Goal: Task Accomplishment & Management: Manage account settings

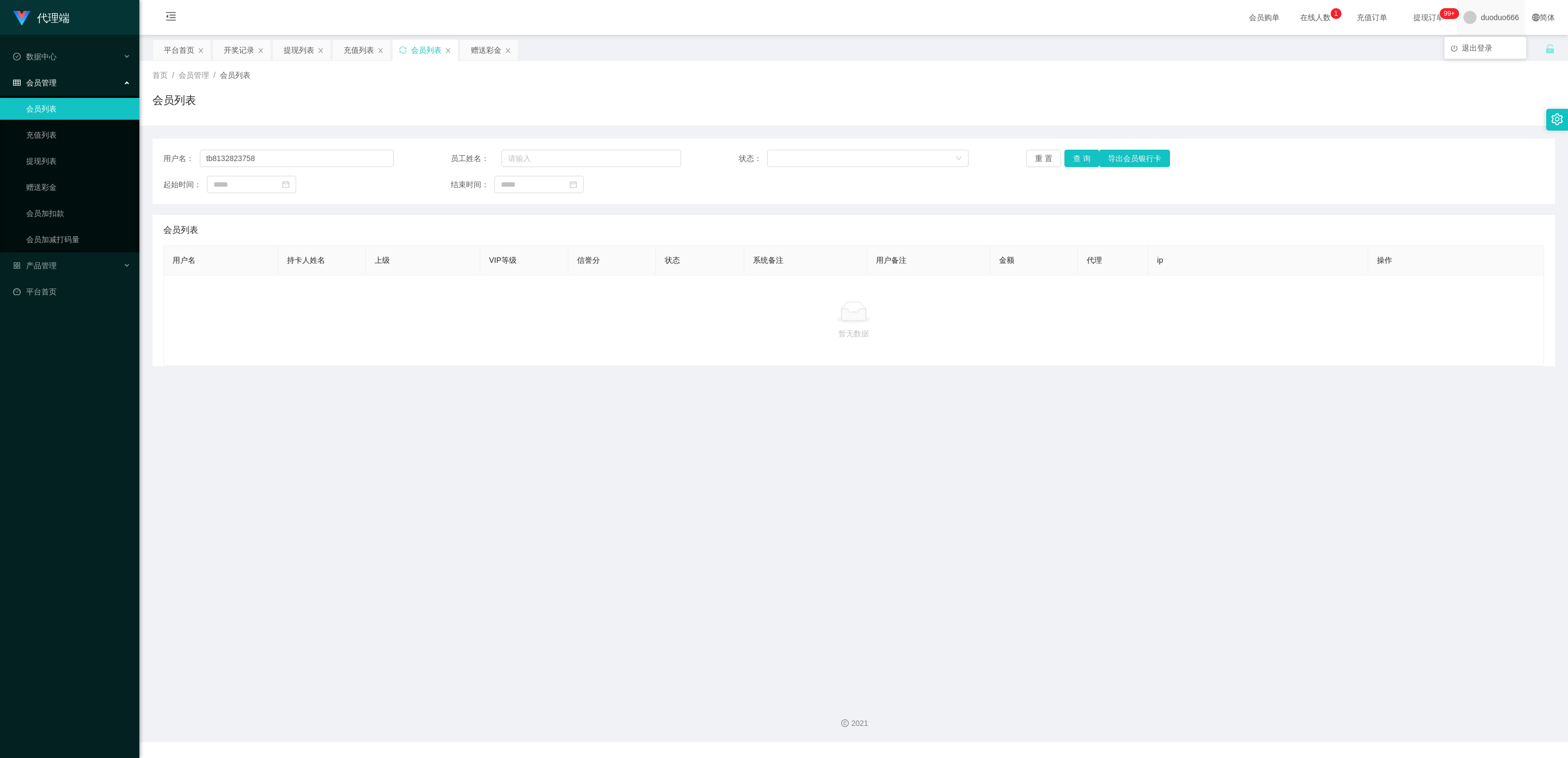
click at [1481, 15] on span "duoduo666" at bounding box center [1500, 17] width 38 height 35
click at [1481, 17] on span "duoduo666" at bounding box center [1500, 17] width 38 height 35
click at [1475, 48] on div "平台首页 开奖记录 提现列表 充值列表 会员列表 赠送彩金" at bounding box center [849, 58] width 1393 height 38
click at [1481, 21] on span "duoduo666" at bounding box center [1500, 17] width 38 height 35
click at [1482, 44] on span "退出登录" at bounding box center [1477, 48] width 30 height 9
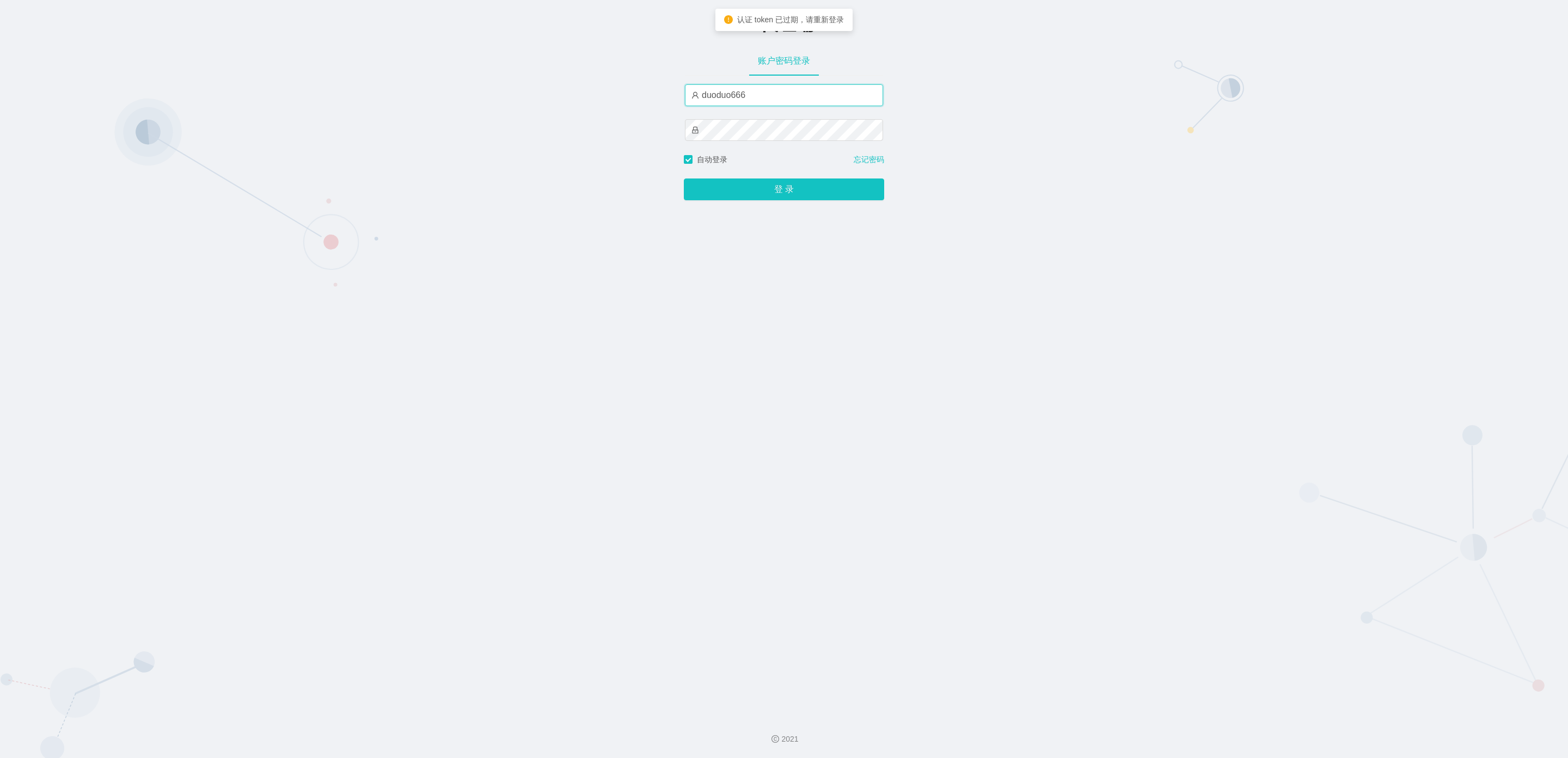
drag, startPoint x: 761, startPoint y: 98, endPoint x: 457, endPoint y: 97, distance: 304.0
click at [457, 97] on div "-代理端 账户密码登录 duoduo666 自动登录 忘记密码 登 录" at bounding box center [784, 354] width 1568 height 707
type input "ergou01"
click at [742, 191] on button "登 录" at bounding box center [784, 189] width 201 height 22
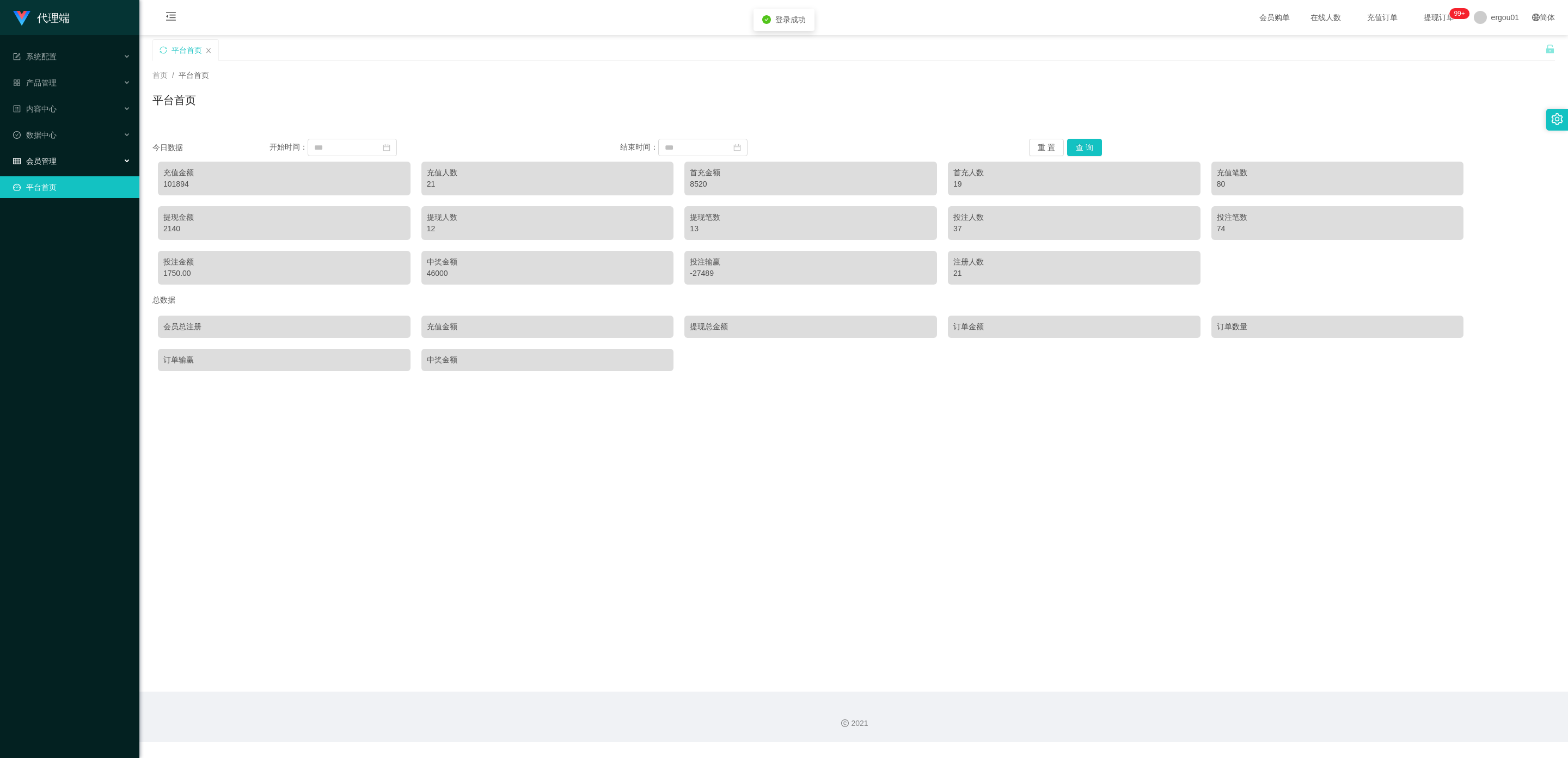
click at [46, 150] on div "会员管理" at bounding box center [69, 161] width 140 height 22
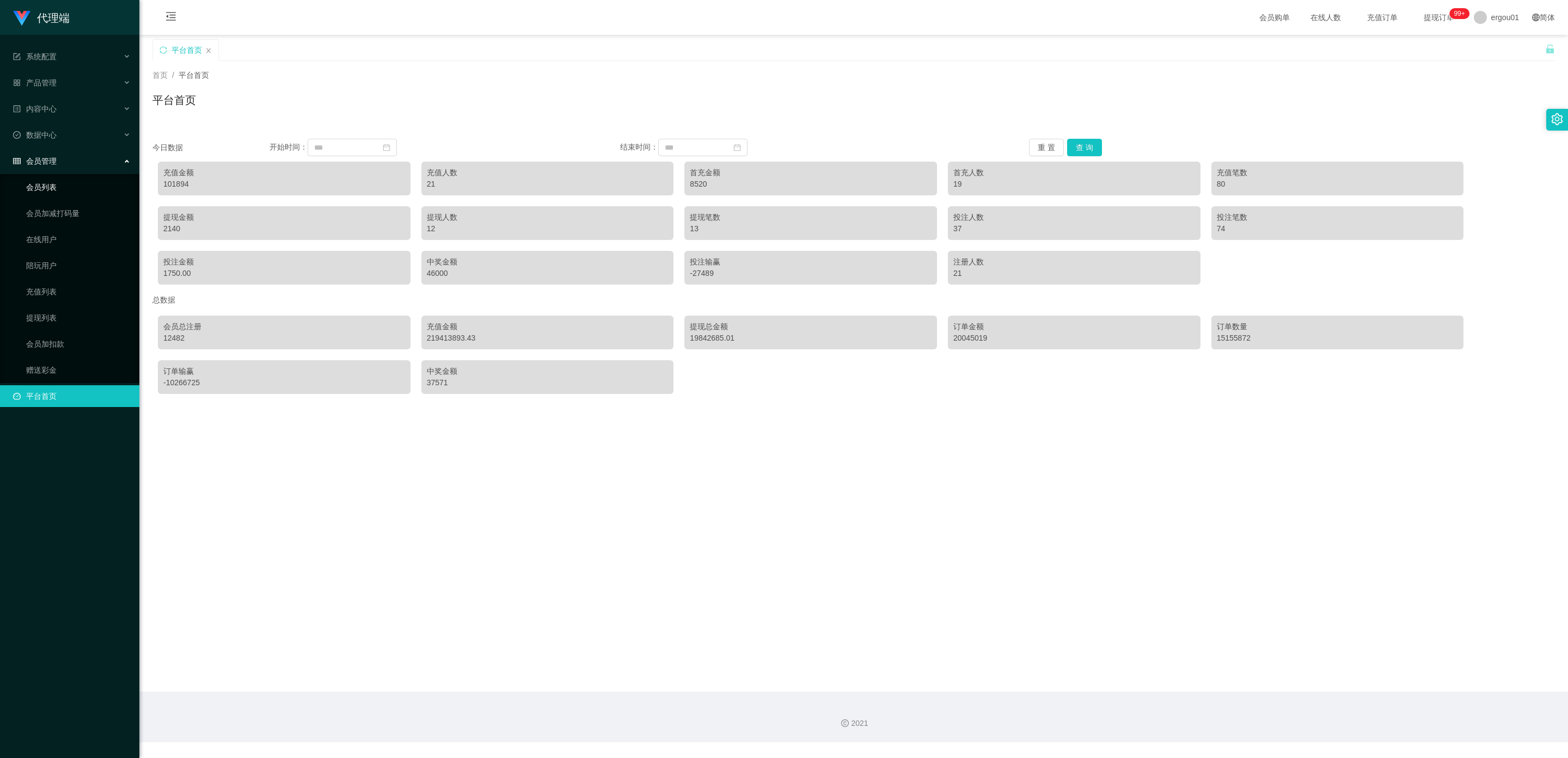
click at [53, 176] on link "会员列表" at bounding box center [78, 187] width 105 height 22
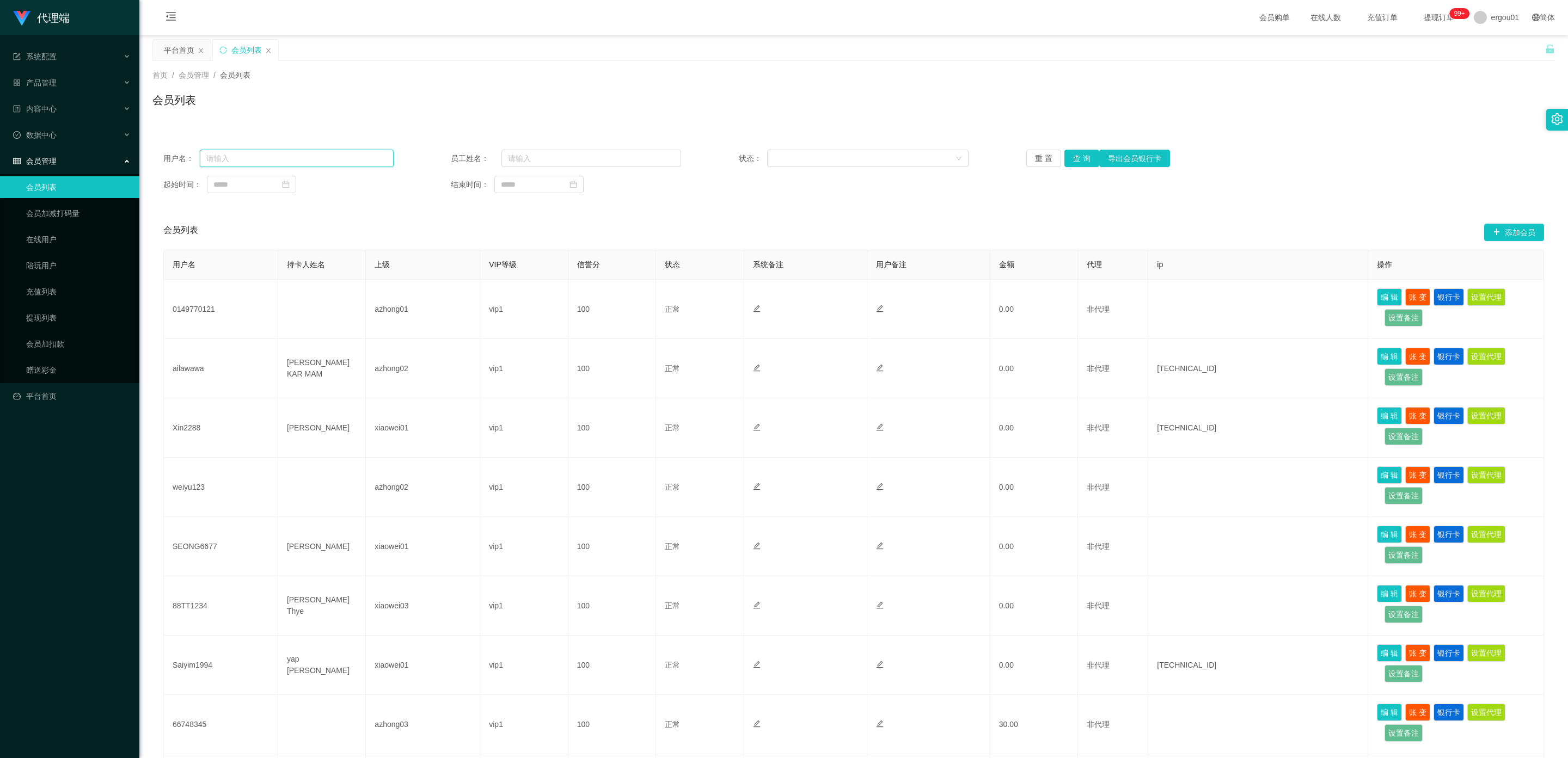
click at [255, 160] on input "text" at bounding box center [297, 158] width 194 height 17
paste input "Goh-9.14-247066250-HW270-发"
drag, startPoint x: 280, startPoint y: 161, endPoint x: 0, endPoint y: 161, distance: 280.0
click at [0, 161] on section "代理端 系统配置 产品管理 内容中心 数据中心 会员管理 会员列表 会员加减打码量 在线用户 陪玩用户 充值列表 提现列表 会员加扣款 赠送彩金 平台首页 保…" at bounding box center [784, 479] width 1568 height 959
type input "HW270"
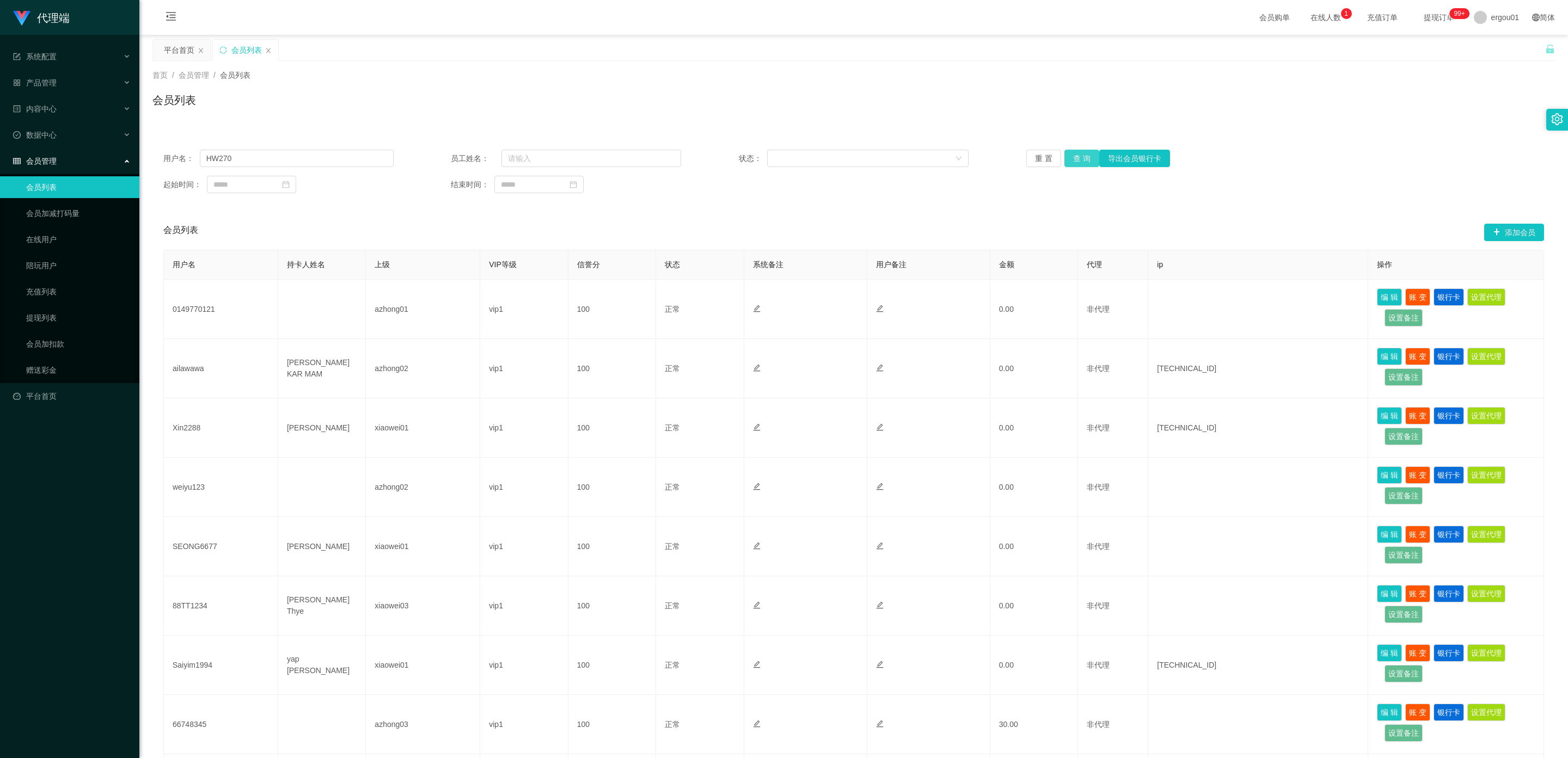
click at [1077, 155] on button "查 询" at bounding box center [1082, 158] width 35 height 17
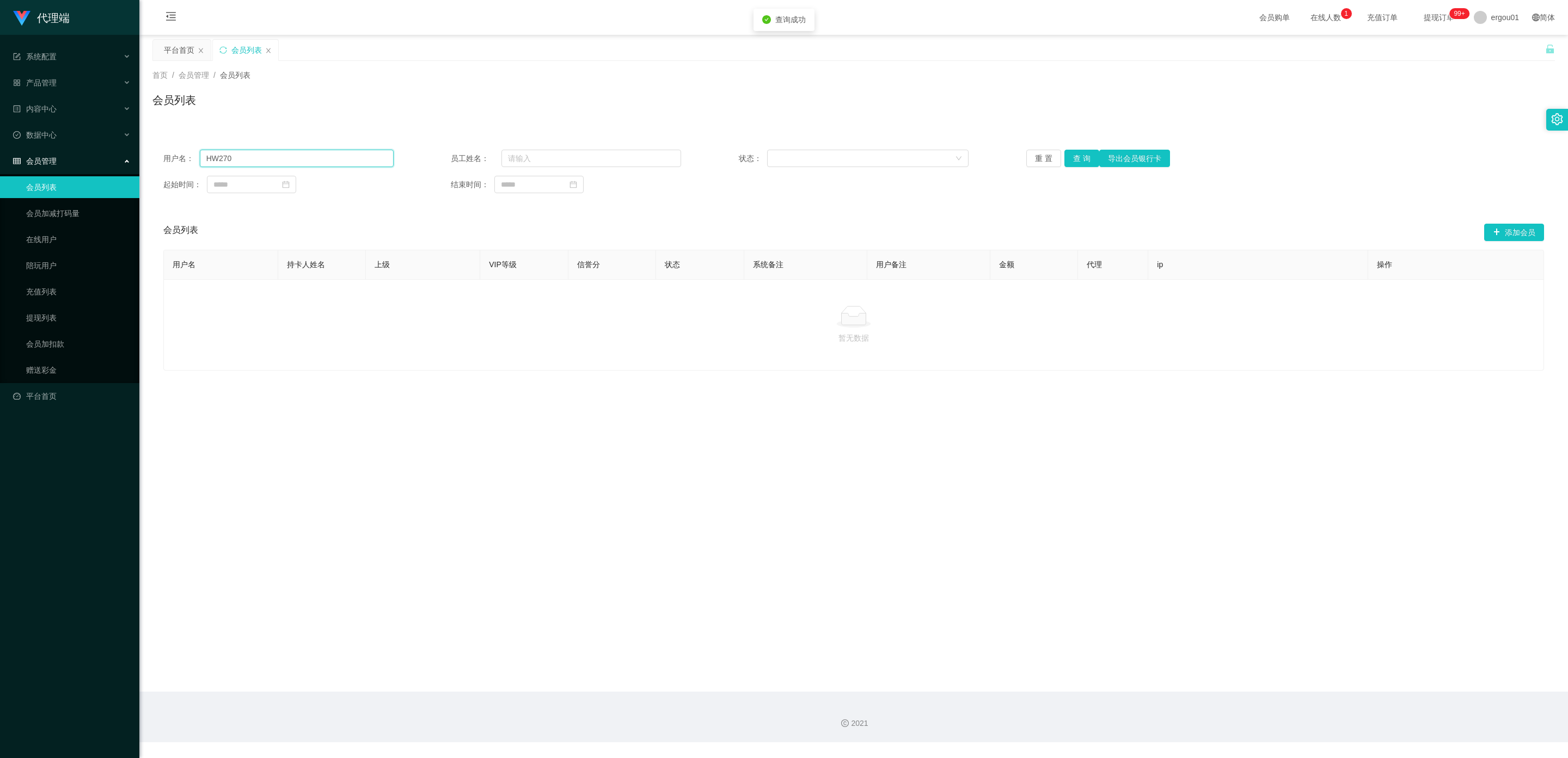
drag, startPoint x: 245, startPoint y: 154, endPoint x: 60, endPoint y: 154, distance: 185.0
click at [60, 154] on section "代理端 系统配置 产品管理 内容中心 数据中心 会员管理 会员列表 会员加减打码量 在线用户 陪玩用户 充值列表 提现列表 会员加扣款 赠送彩金 平台首页 保…" at bounding box center [784, 371] width 1568 height 742
click at [54, 333] on link "会员加扣款" at bounding box center [78, 344] width 105 height 22
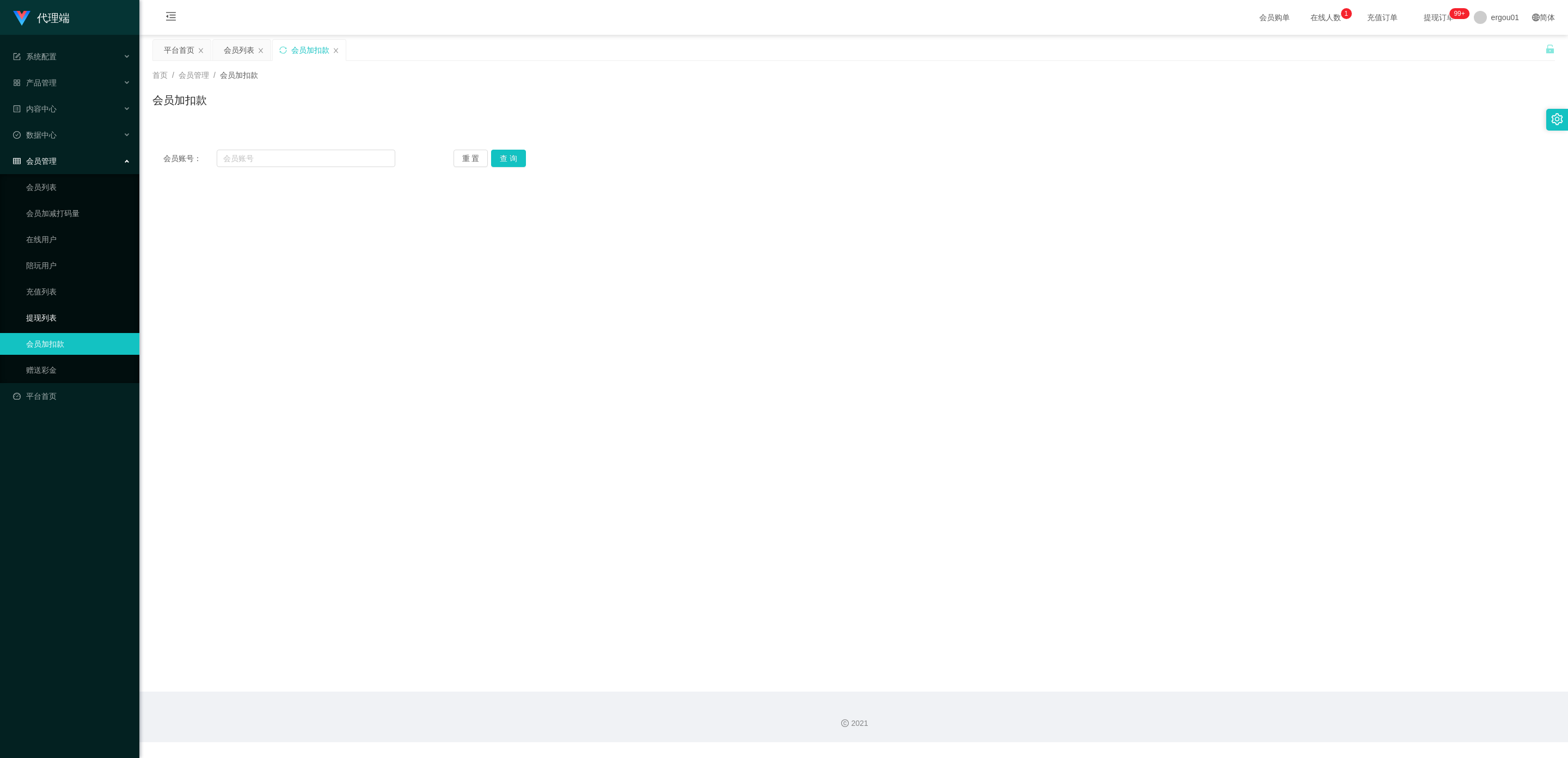
click at [43, 308] on link "提现列表" at bounding box center [78, 318] width 105 height 22
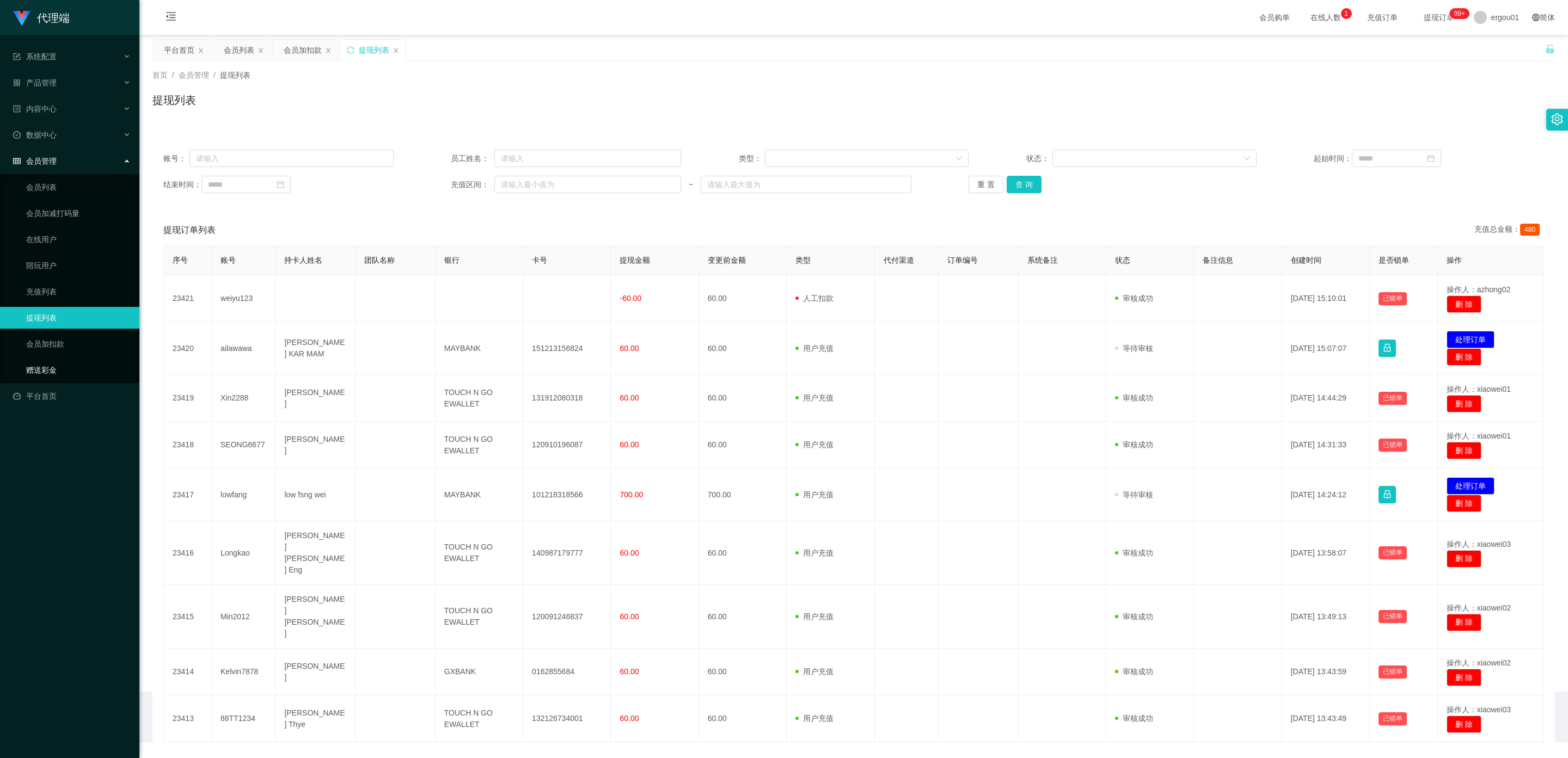
click at [53, 359] on link "赠送彩金" at bounding box center [78, 370] width 105 height 22
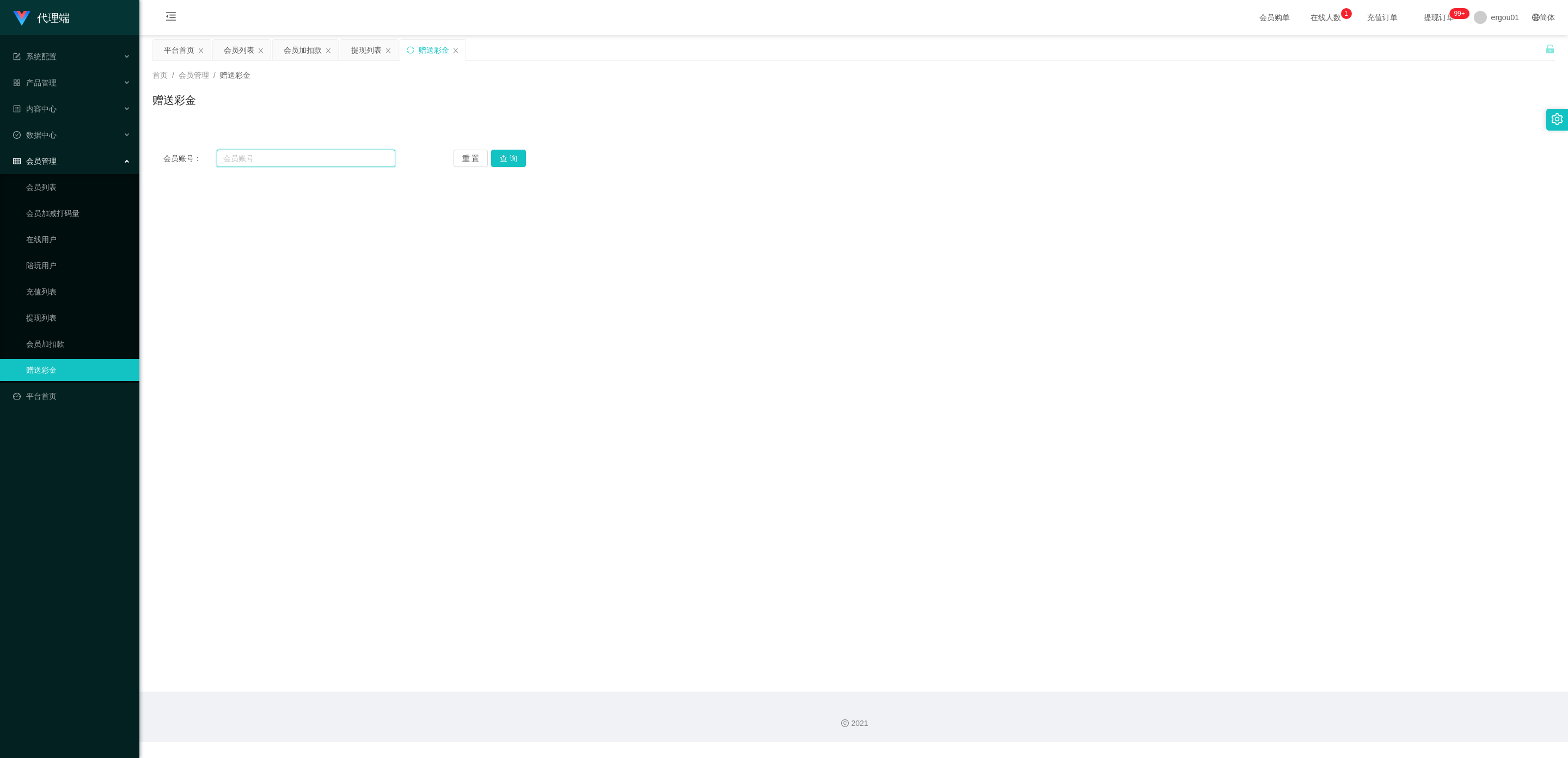
click at [237, 158] on input "text" at bounding box center [306, 158] width 179 height 17
paste input "HW270"
type input "HW270"
click at [507, 160] on button "查 询" at bounding box center [509, 158] width 35 height 17
click at [38, 307] on link "提现列表" at bounding box center [78, 318] width 105 height 22
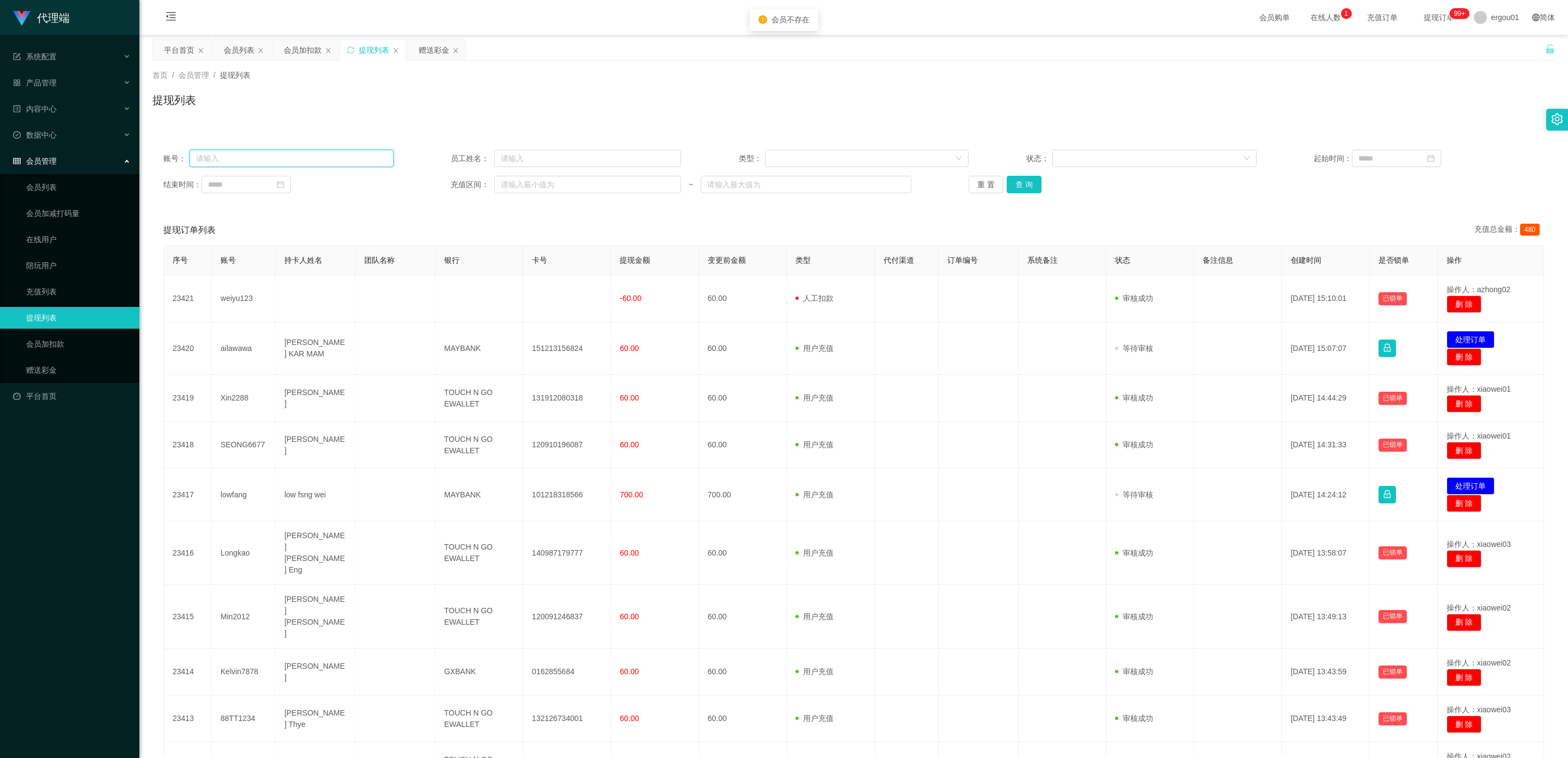
click at [263, 158] on input "text" at bounding box center [291, 158] width 204 height 17
paste input "HW270"
type input "HW270"
drag, startPoint x: 1021, startPoint y: 181, endPoint x: 1010, endPoint y: 188, distance: 13.0
click at [1021, 181] on button "查 询" at bounding box center [1024, 184] width 35 height 17
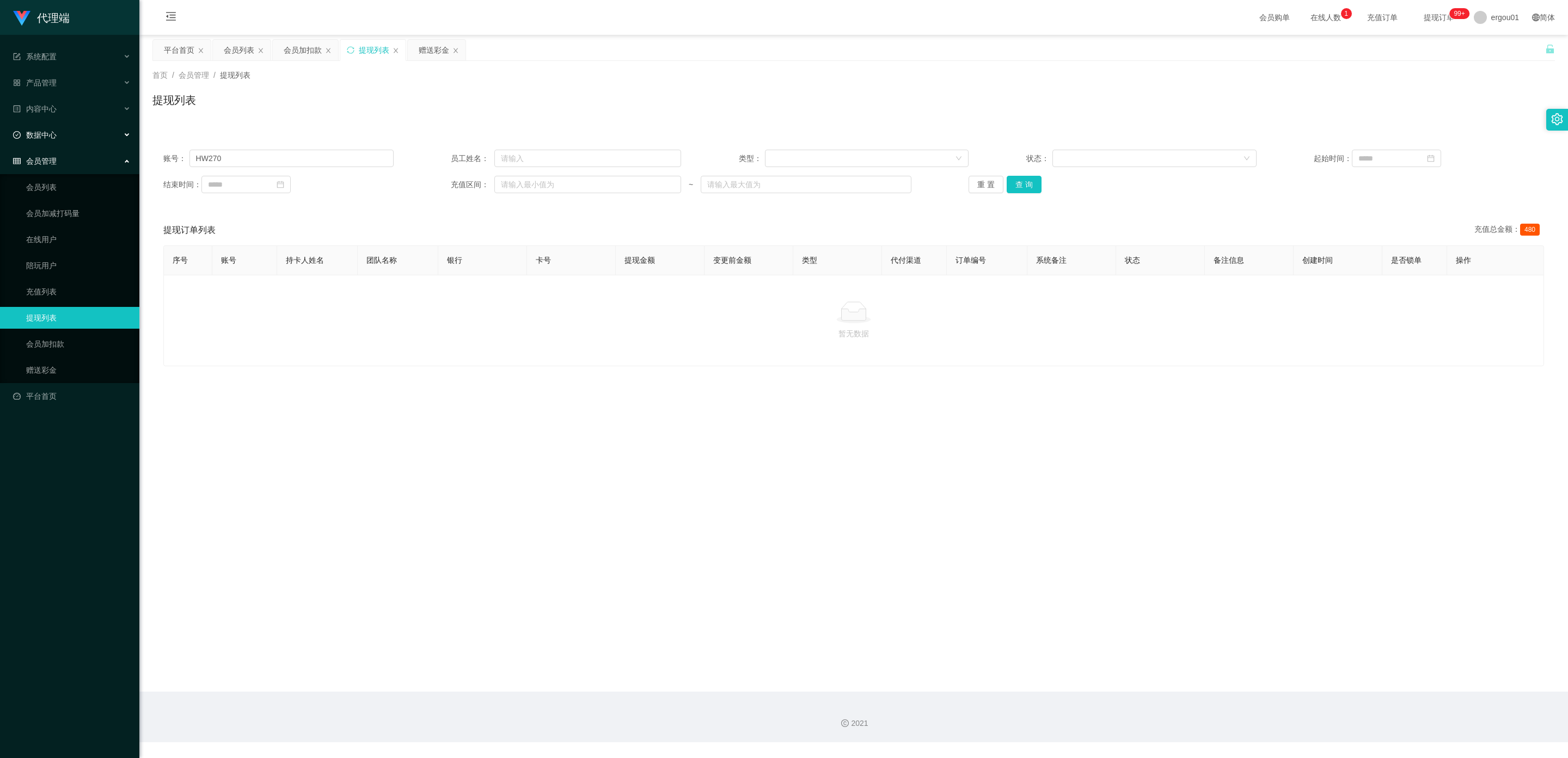
click at [67, 124] on div "数据中心" at bounding box center [69, 135] width 140 height 22
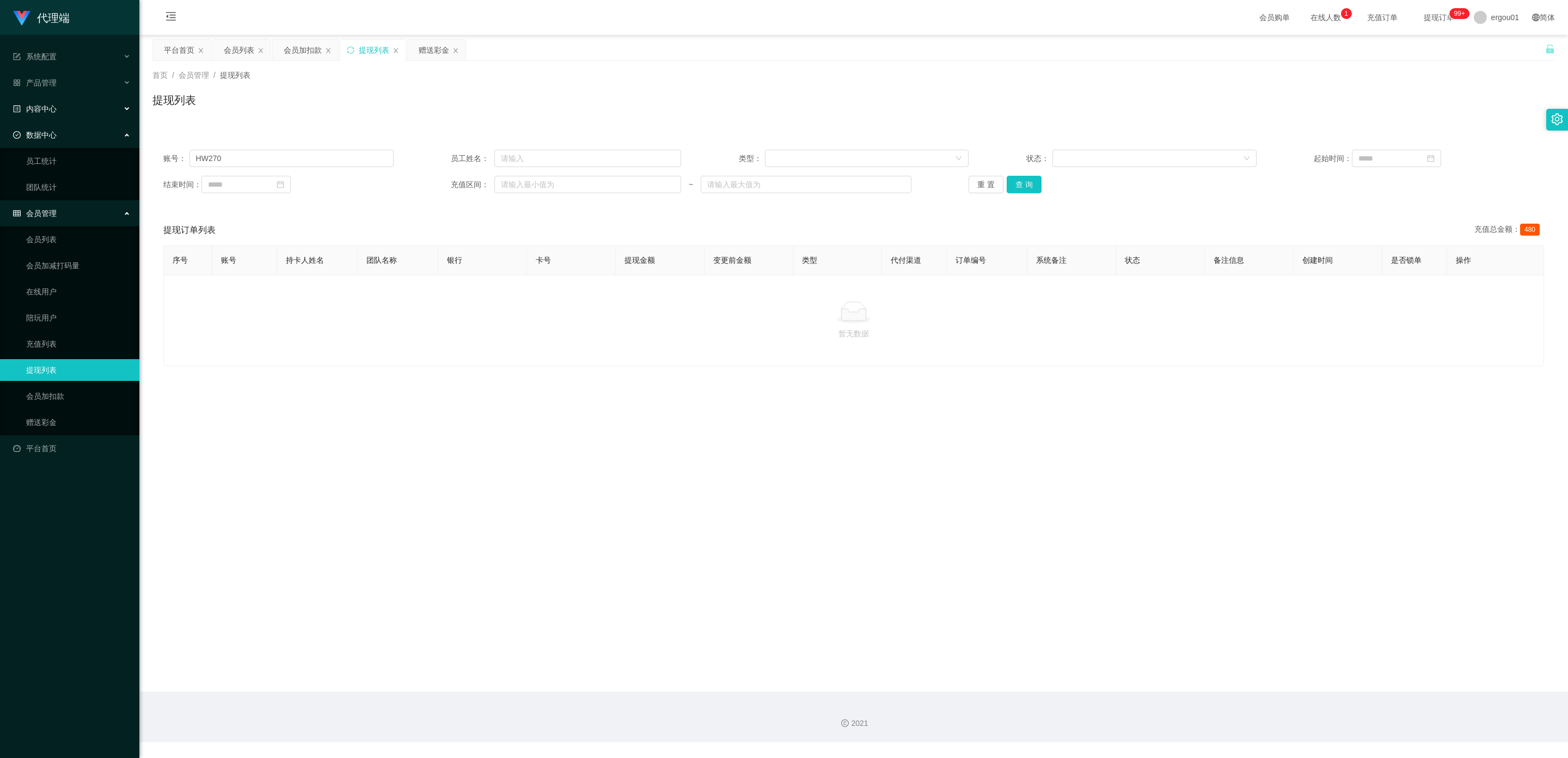
click at [90, 106] on div "内容中心" at bounding box center [69, 109] width 140 height 22
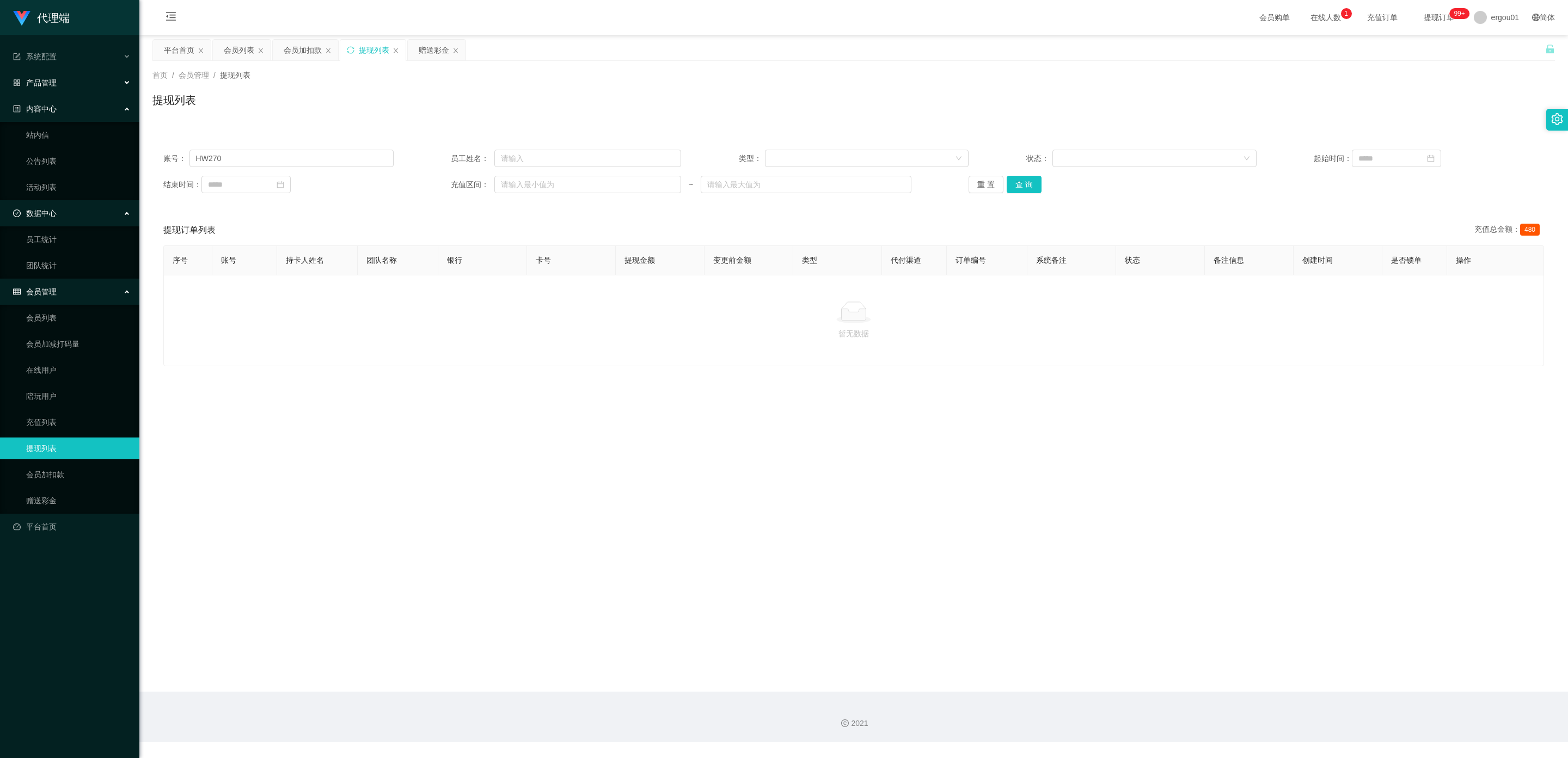
click at [88, 72] on div "产品管理" at bounding box center [69, 82] width 140 height 22
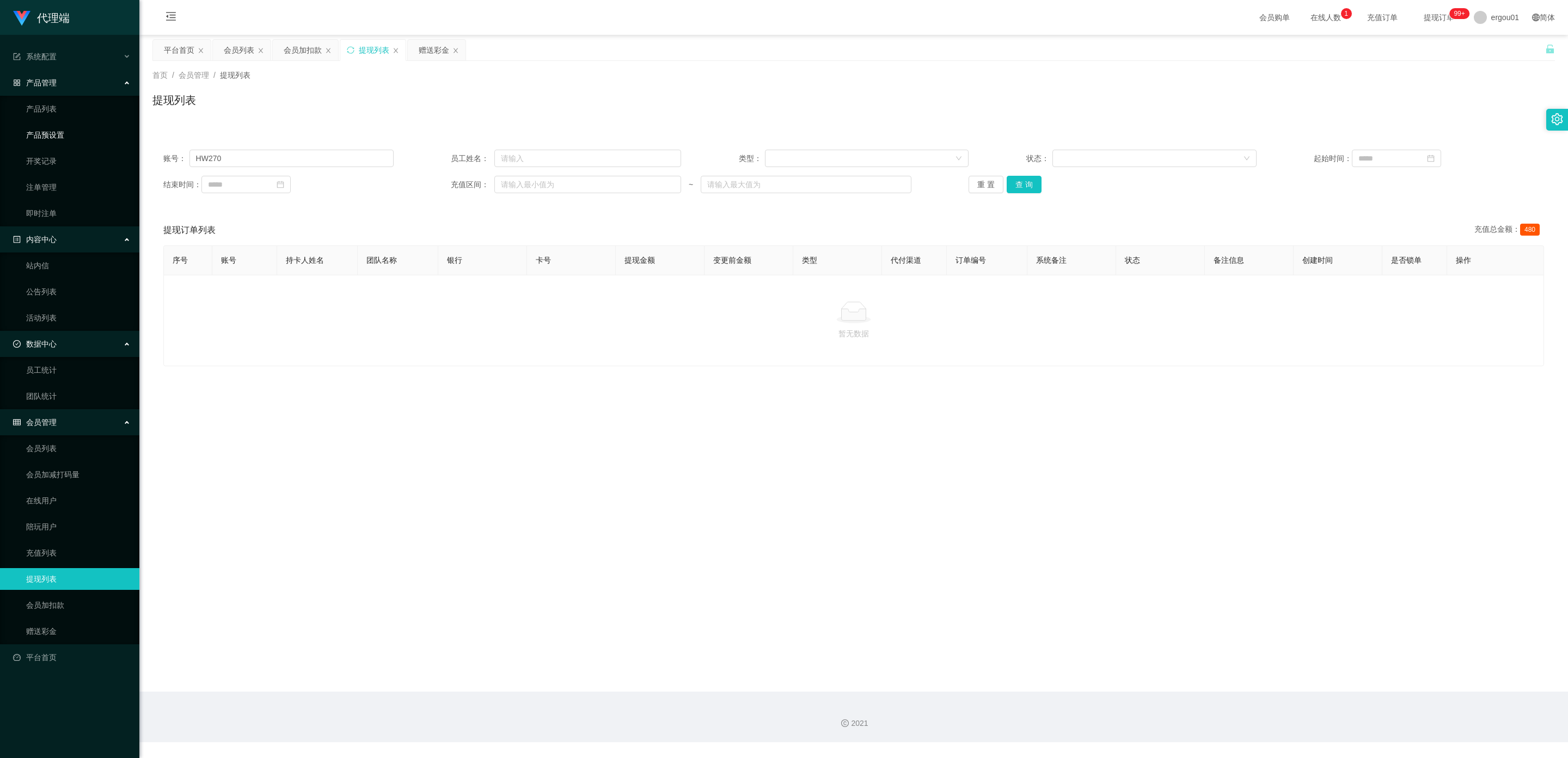
click at [89, 136] on link "产品预设置" at bounding box center [78, 135] width 105 height 22
